Goal: Information Seeking & Learning: Find specific fact

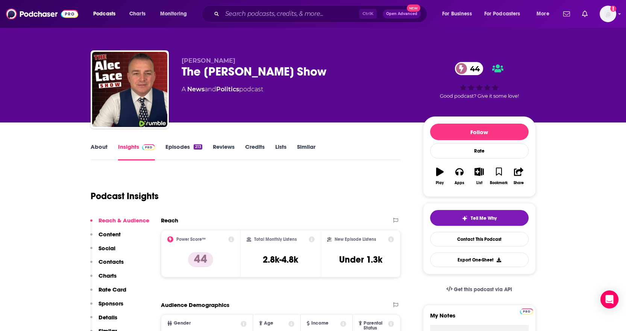
click at [266, 16] on input "Search podcasts, credits, & more..." at bounding box center [290, 14] width 137 height 12
type input "Impossible Beauty"
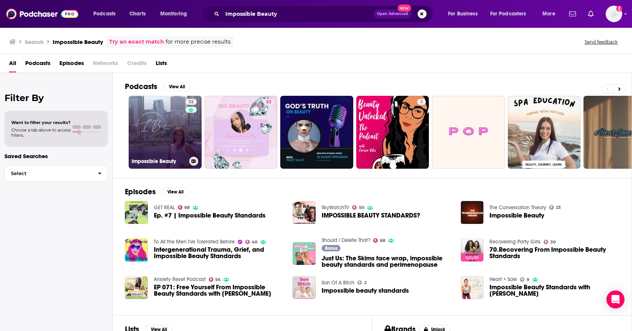
click at [169, 139] on link "32 Impossible Beauty" at bounding box center [165, 132] width 73 height 73
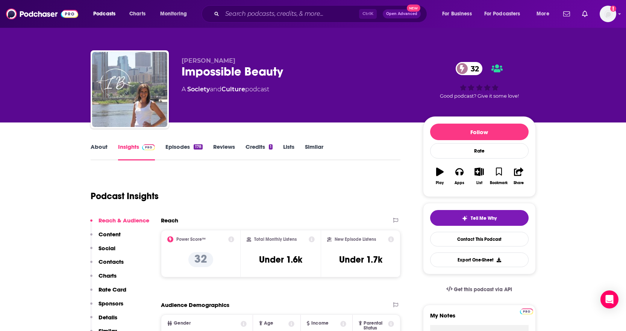
click at [316, 188] on div "Podcast Insights" at bounding box center [243, 192] width 304 height 38
click at [218, 191] on div "Podcast Insights" at bounding box center [243, 192] width 304 height 38
click at [94, 146] on link "About" at bounding box center [99, 151] width 17 height 17
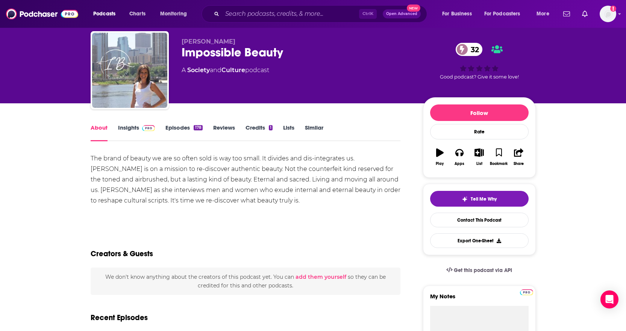
scroll to position [38, 0]
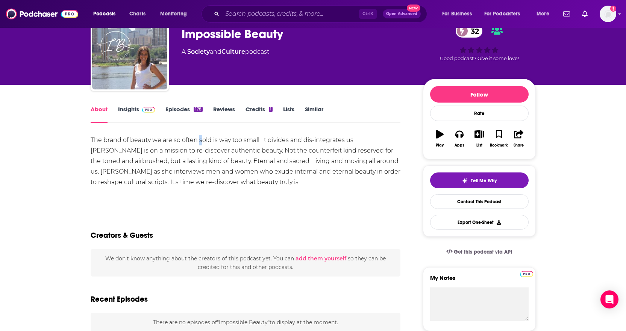
click at [200, 140] on div "The brand of beauty we are so often sold is way too small. It divides and dis-i…" at bounding box center [246, 161] width 310 height 53
click at [257, 164] on div "The brand of beauty we are so often sold is way too small. It divides and dis-i…" at bounding box center [246, 161] width 310 height 53
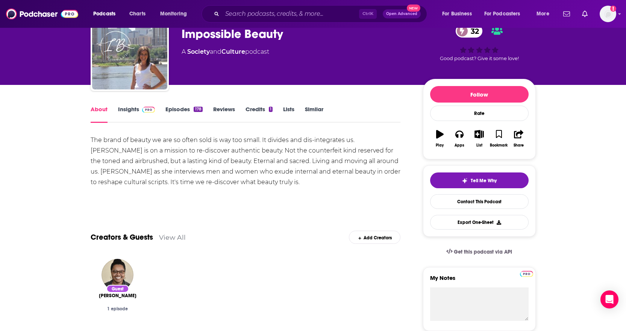
drag, startPoint x: 88, startPoint y: 139, endPoint x: 284, endPoint y: 183, distance: 201.6
copy div "The brand of beauty we are so often sold is way too small. It divides and dis-i…"
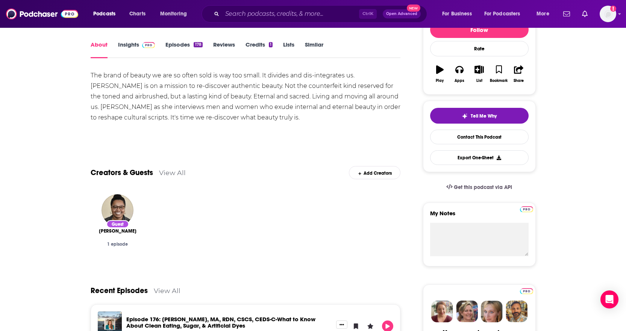
scroll to position [0, 0]
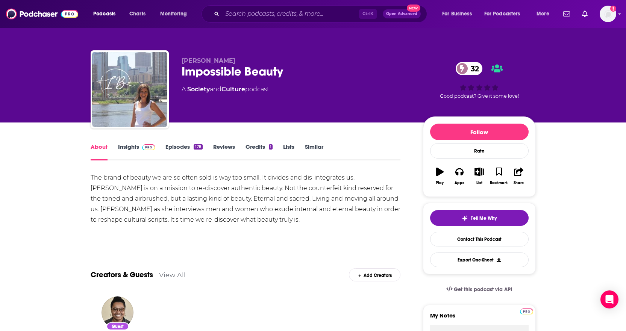
click at [125, 145] on link "Insights" at bounding box center [136, 151] width 37 height 17
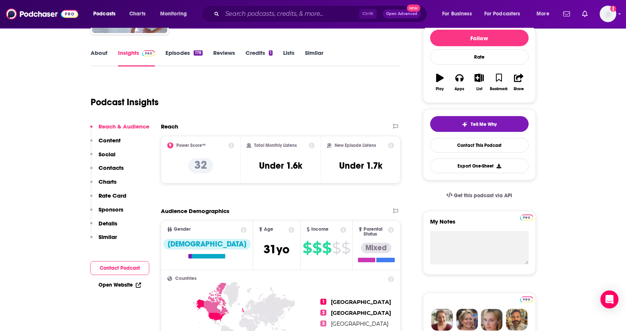
scroll to position [113, 0]
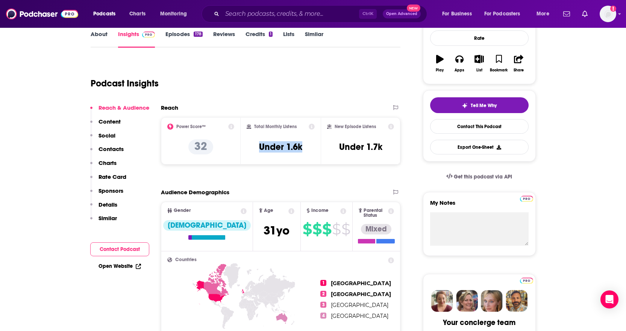
drag, startPoint x: 306, startPoint y: 148, endPoint x: 251, endPoint y: 149, distance: 54.9
click at [251, 149] on div "Total Monthly Listens Under 1.6k" at bounding box center [281, 141] width 68 height 35
copy h3 "Under 1.6k"
